Goal: Find specific page/section: Find specific page/section

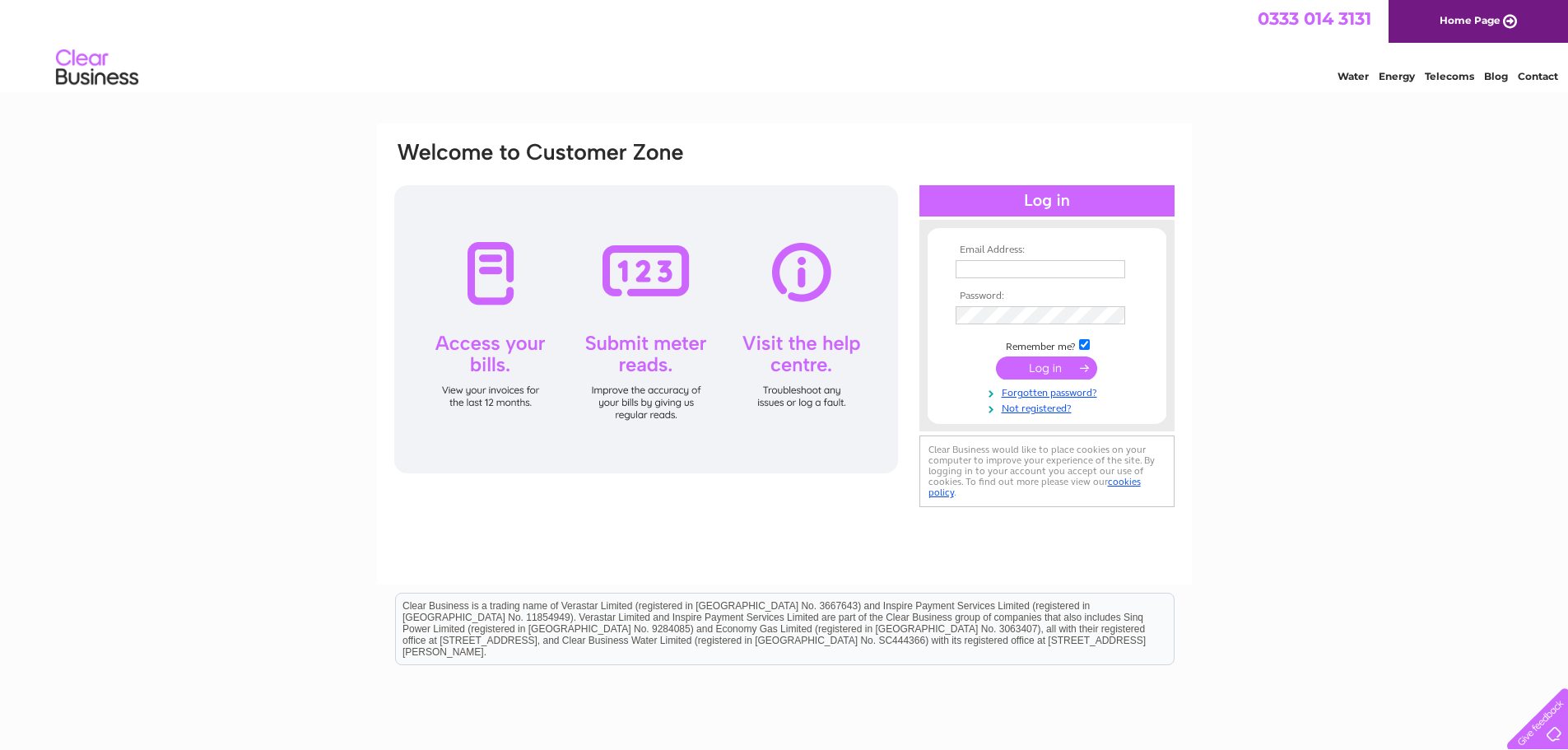
type input "[PERSON_NAME][EMAIL_ADDRESS][DOMAIN_NAME]"
click at [1044, 368] on input "submit" at bounding box center [1046, 368] width 101 height 23
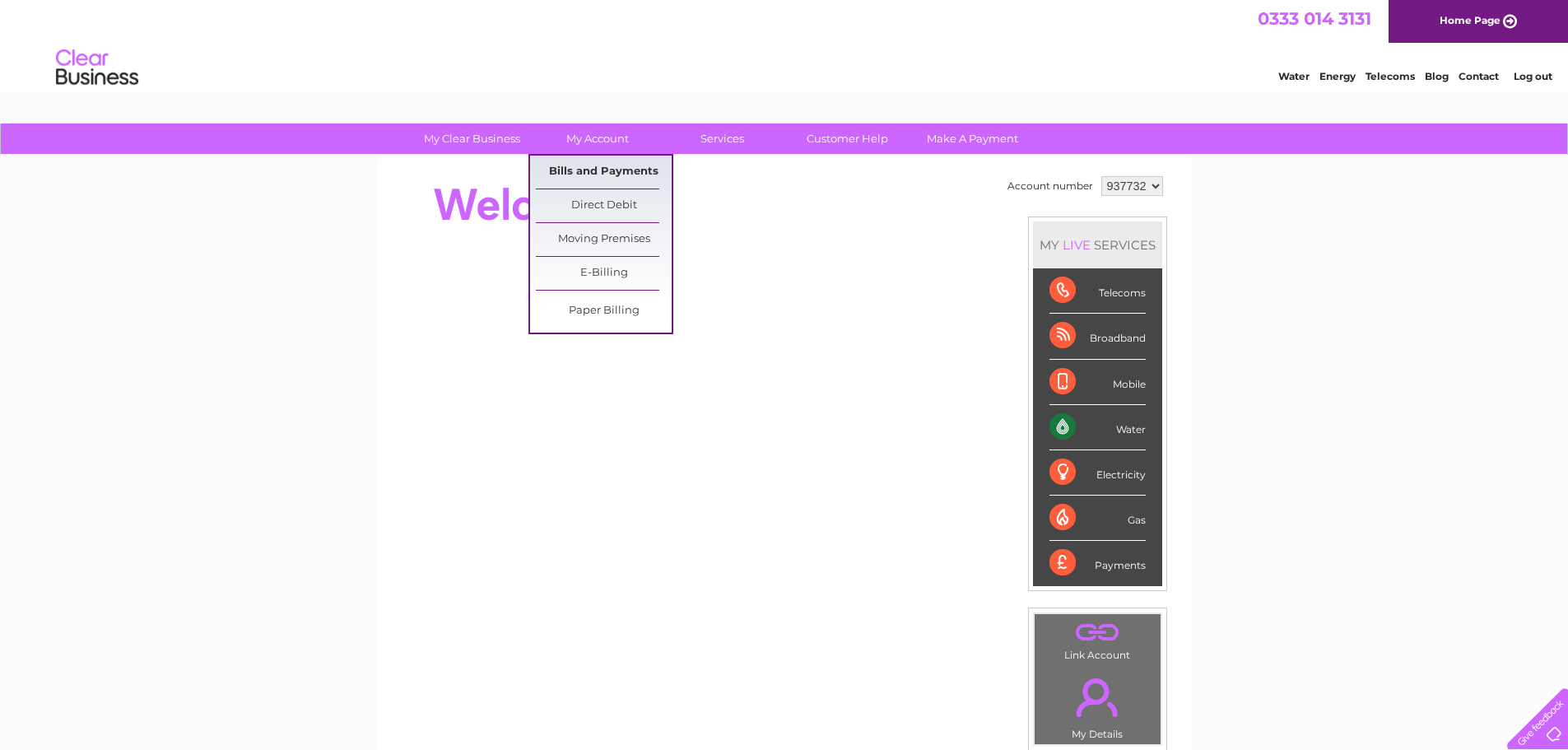
click at [598, 164] on link "Bills and Payments" at bounding box center [604, 172] width 136 height 33
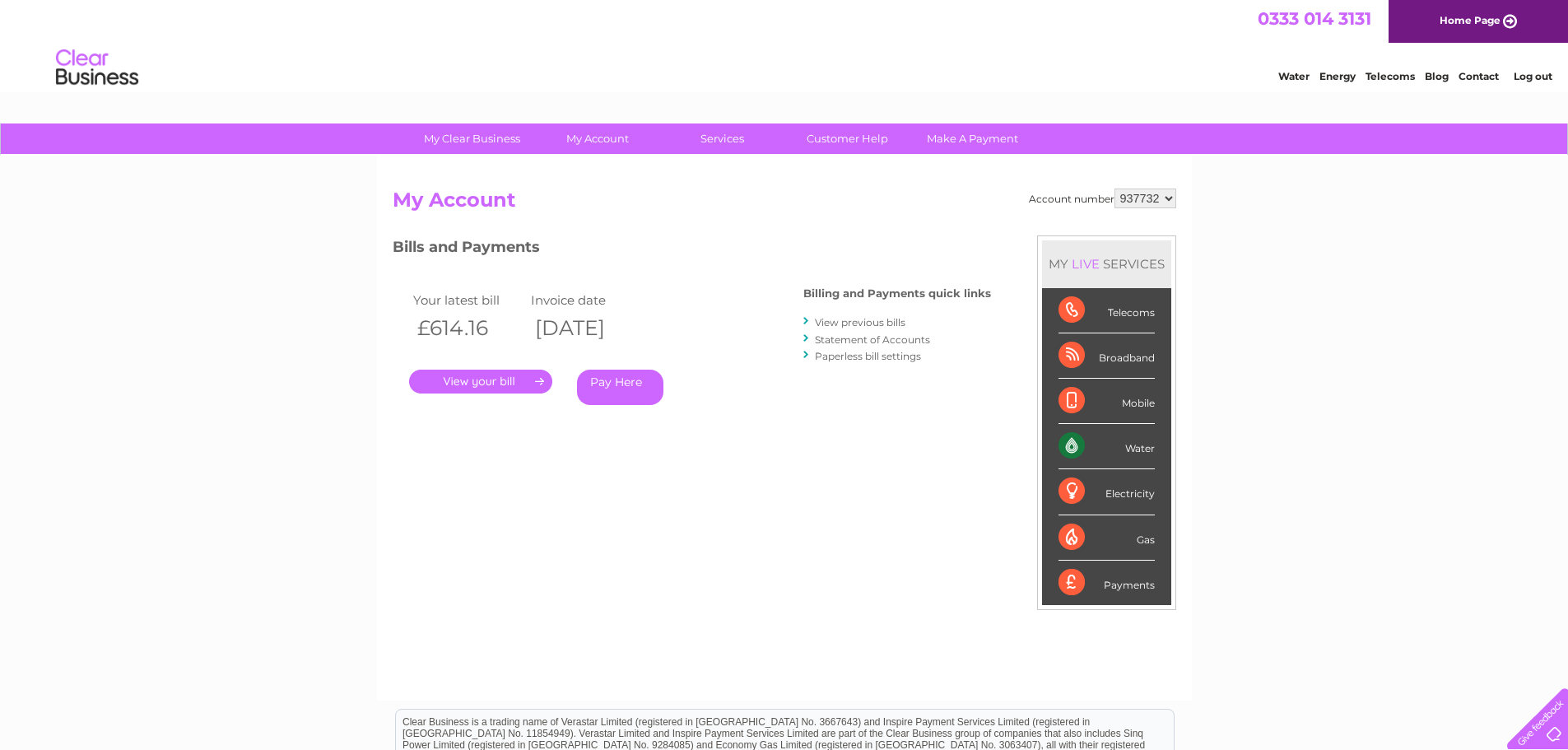
click at [1234, 452] on div "My Clear Business Login Details My Details My Preferences Link Account My Accou…" at bounding box center [784, 553] width 1568 height 859
